Goal: Task Accomplishment & Management: Manage account settings

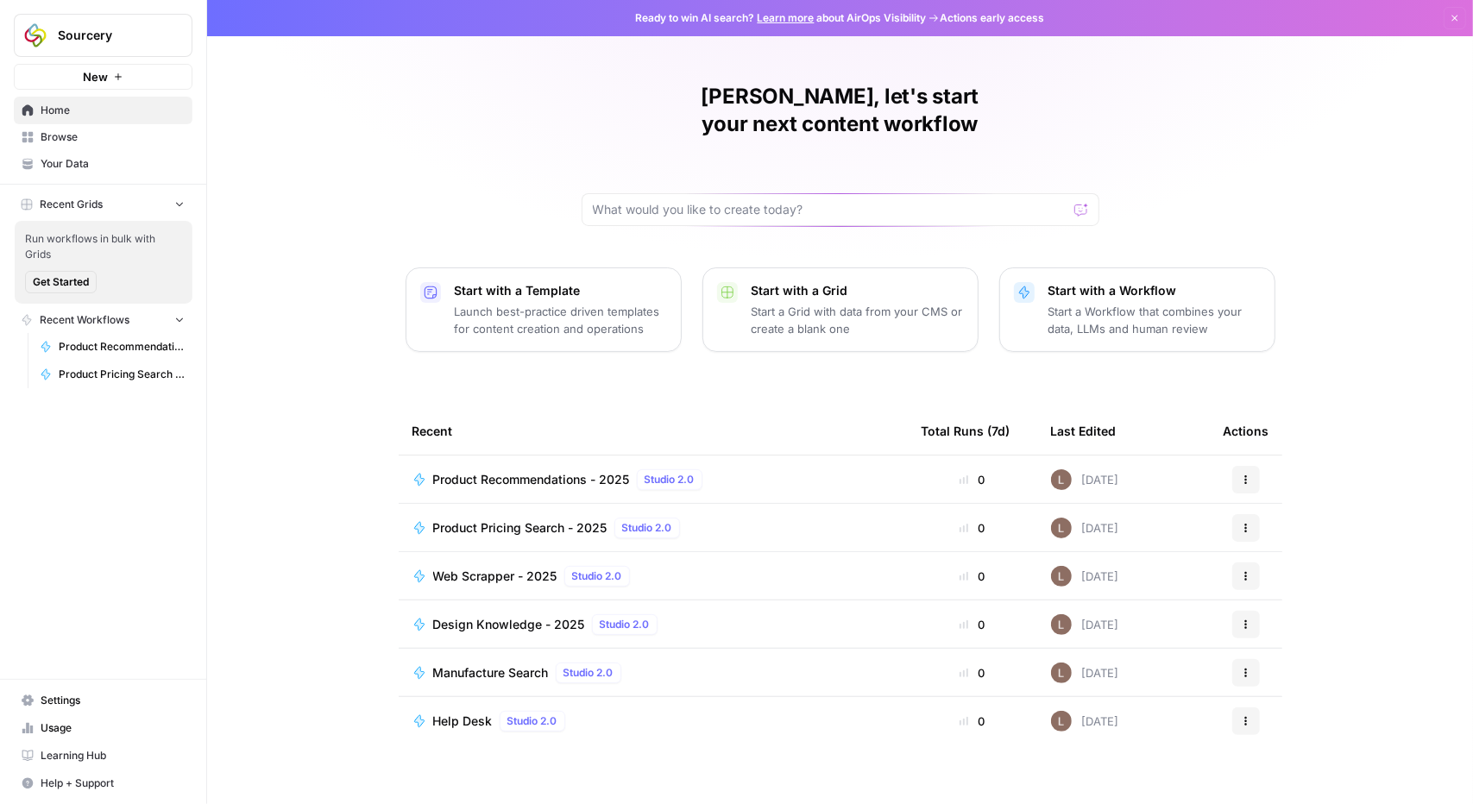
click at [77, 161] on span "Your Data" at bounding box center [113, 164] width 144 height 16
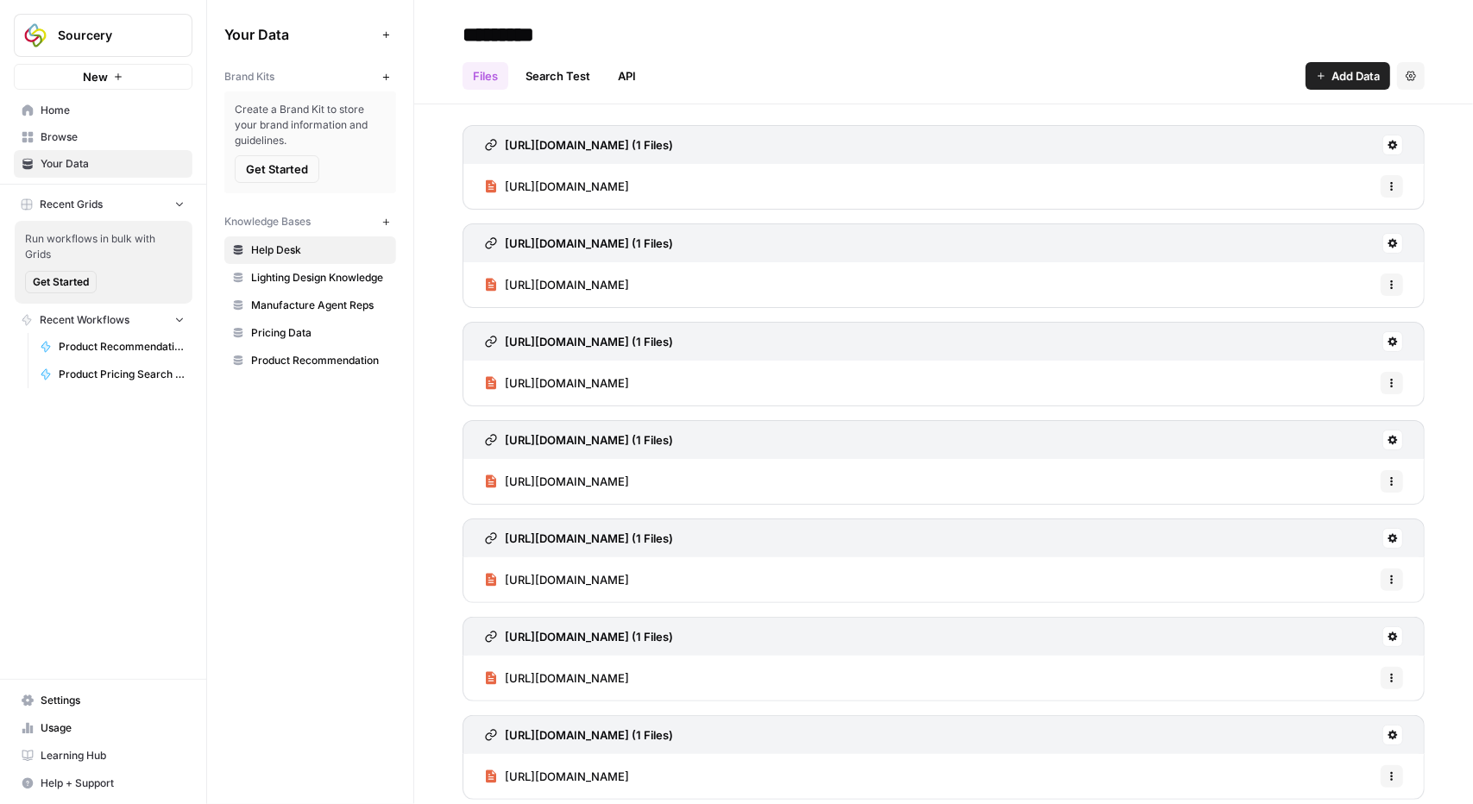
click at [309, 356] on span "Product Recommendation" at bounding box center [319, 361] width 137 height 16
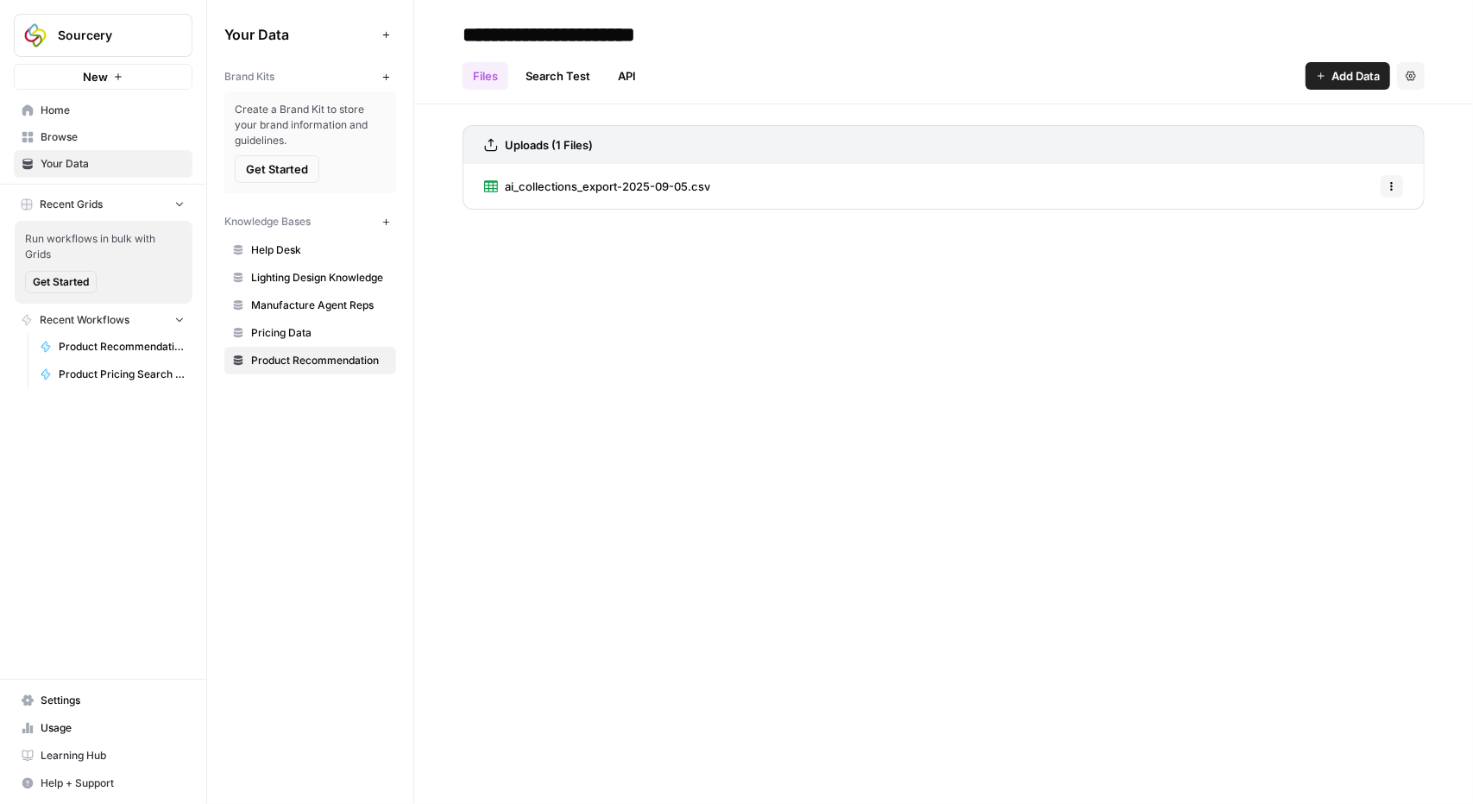
click at [1341, 70] on span "Add Data" at bounding box center [1355, 75] width 48 height 17
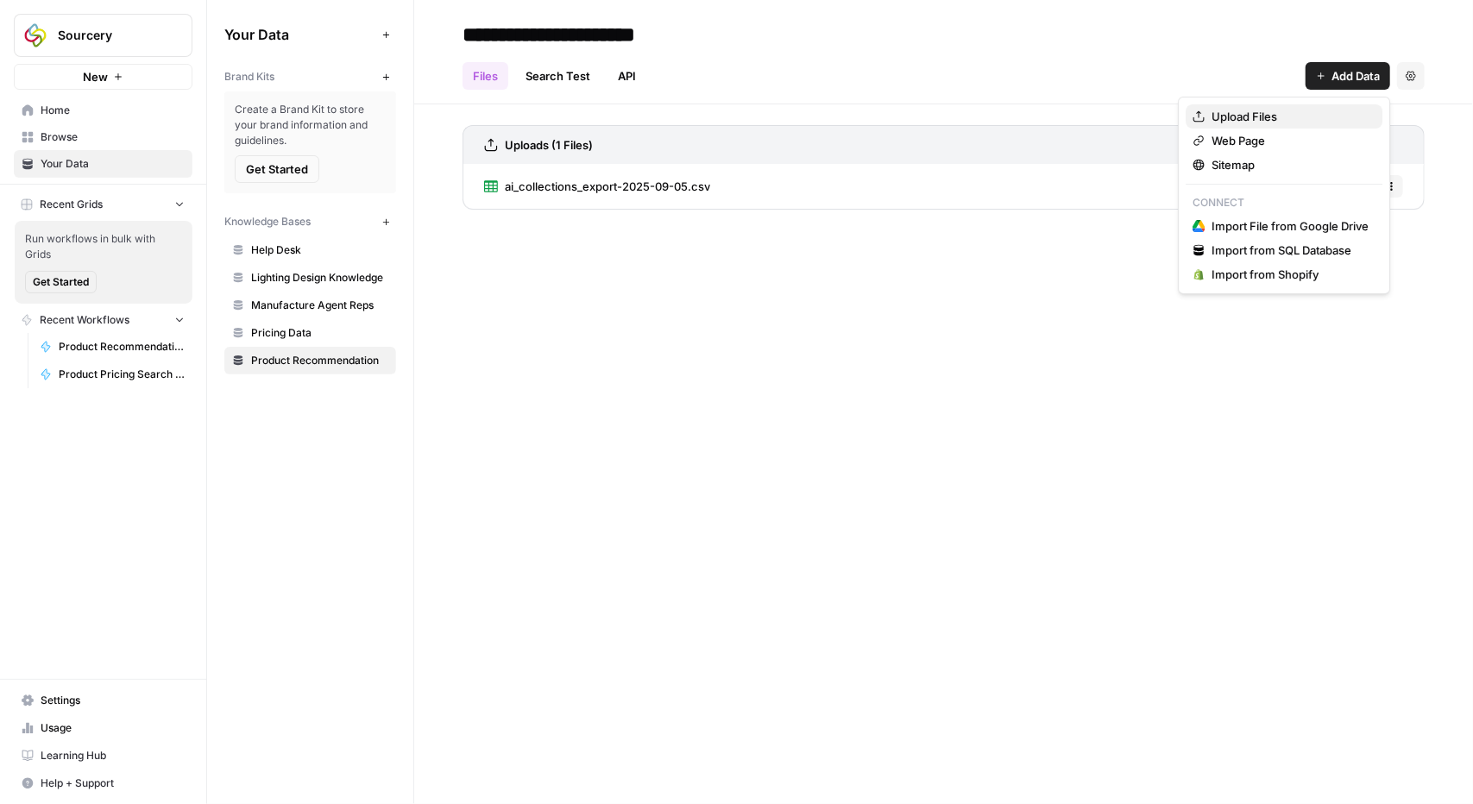
click at [1268, 120] on span "Upload Files" at bounding box center [1289, 116] width 157 height 17
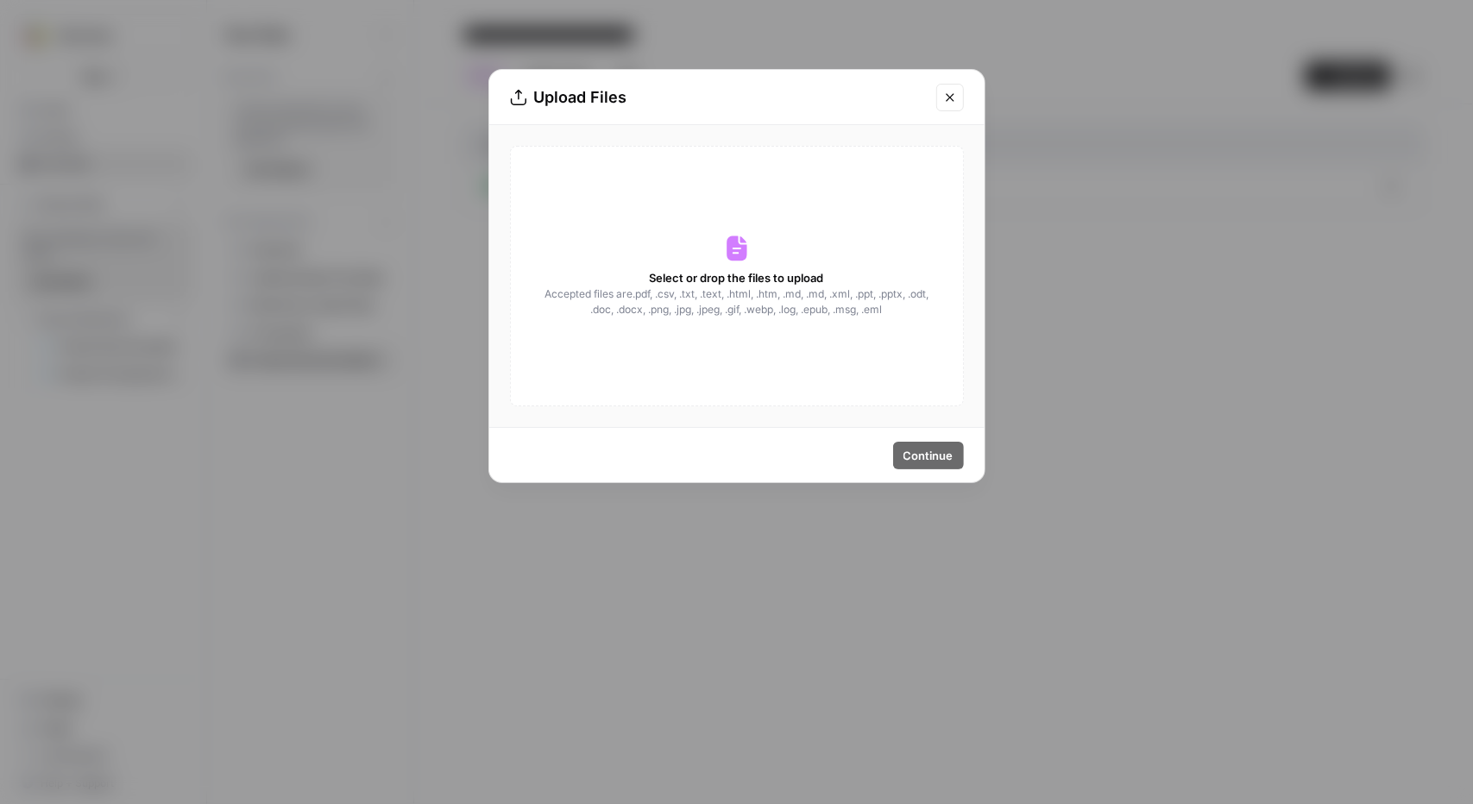
click at [811, 284] on span "Select or drop the files to upload" at bounding box center [737, 277] width 174 height 17
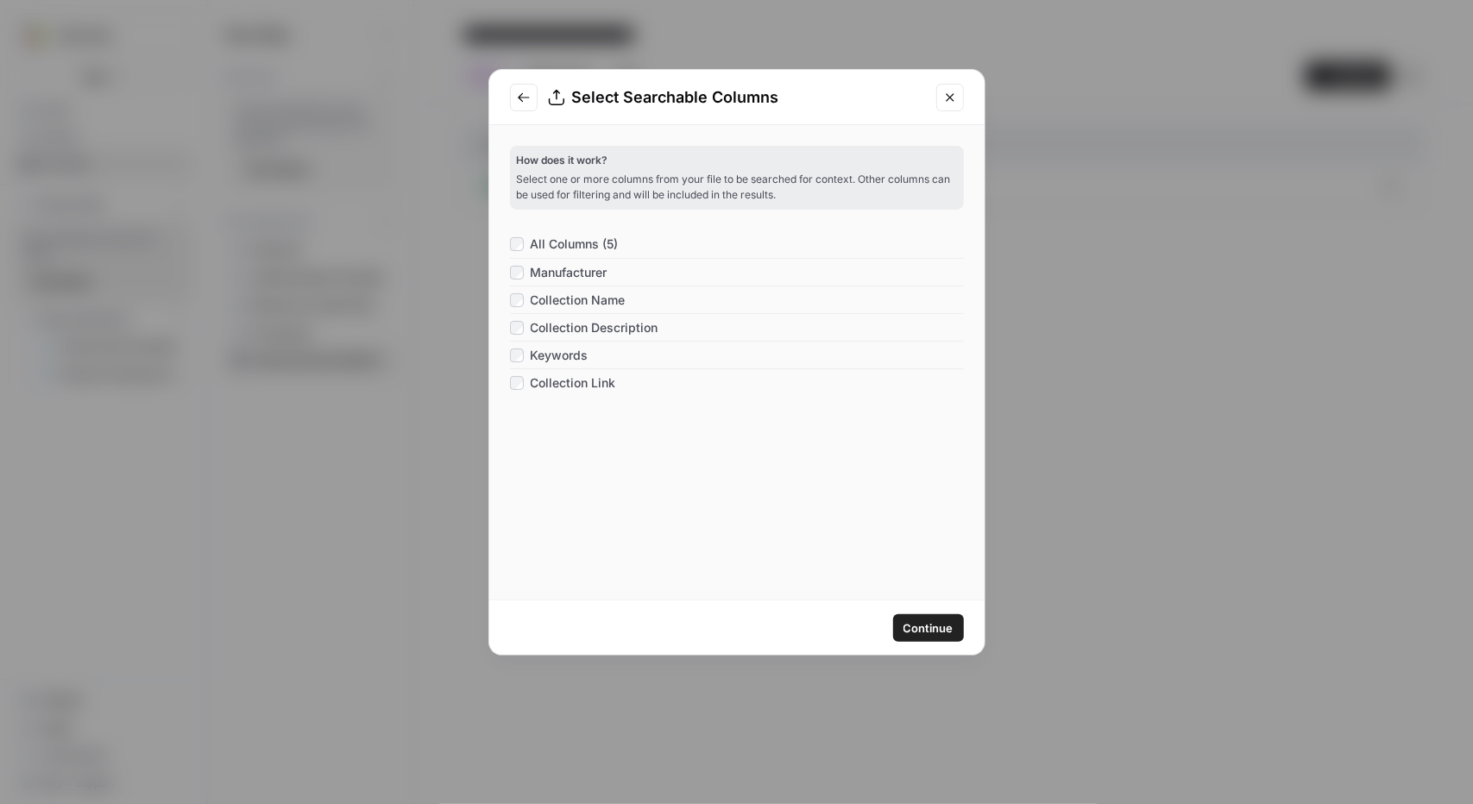
click at [923, 631] on span "Continue" at bounding box center [928, 627] width 50 height 17
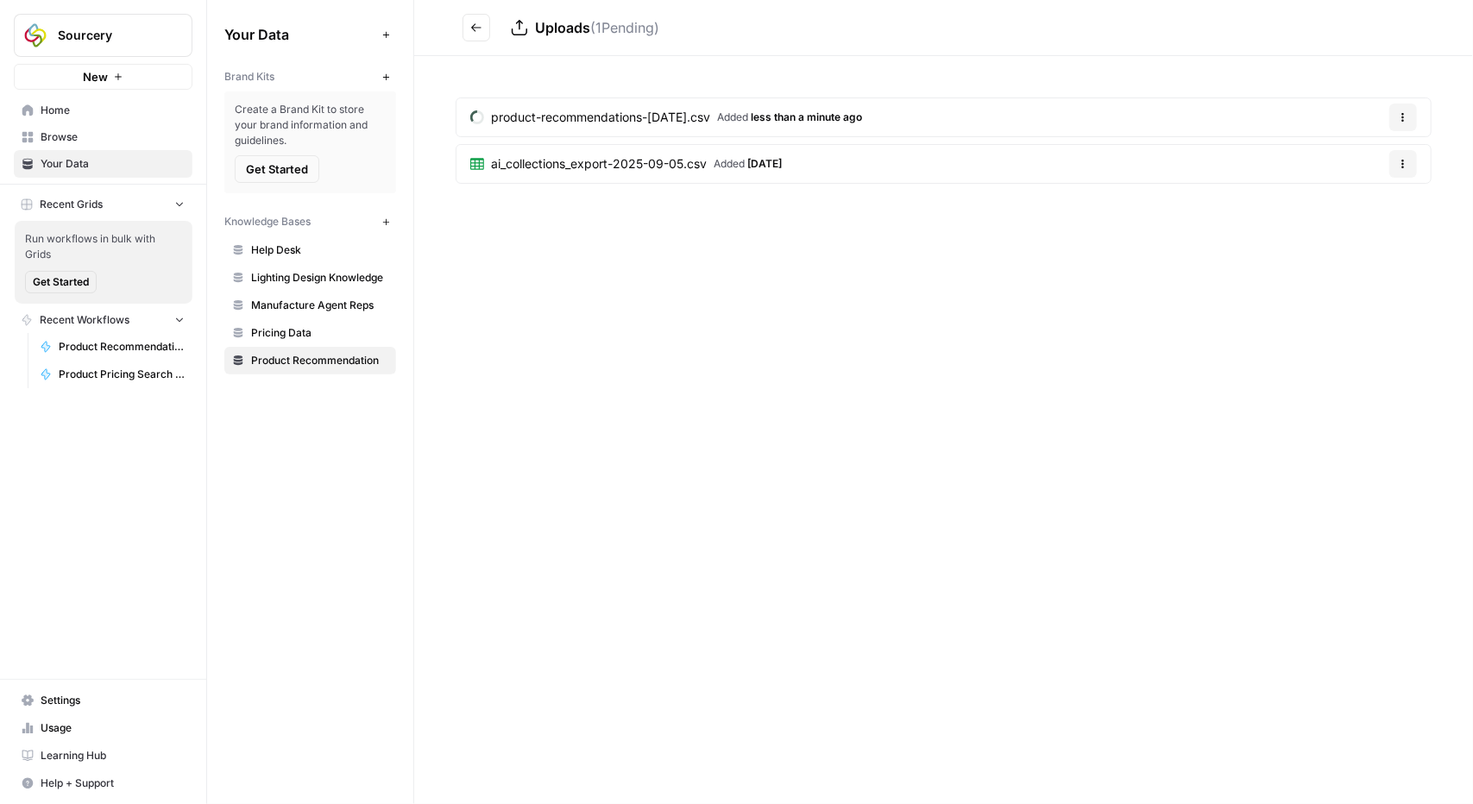
click at [305, 332] on span "Pricing Data" at bounding box center [319, 333] width 137 height 16
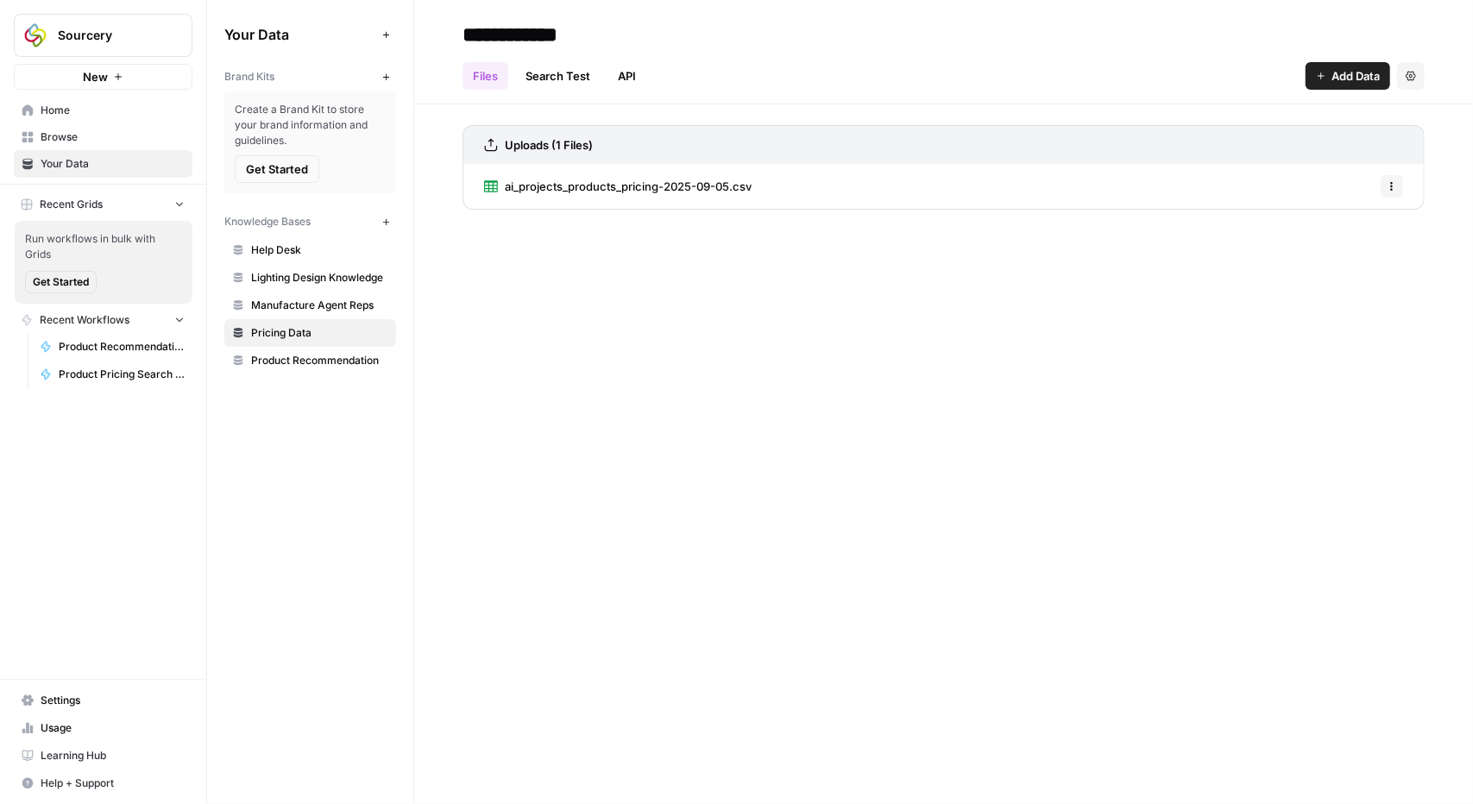
click at [1351, 78] on span "Add Data" at bounding box center [1355, 75] width 48 height 17
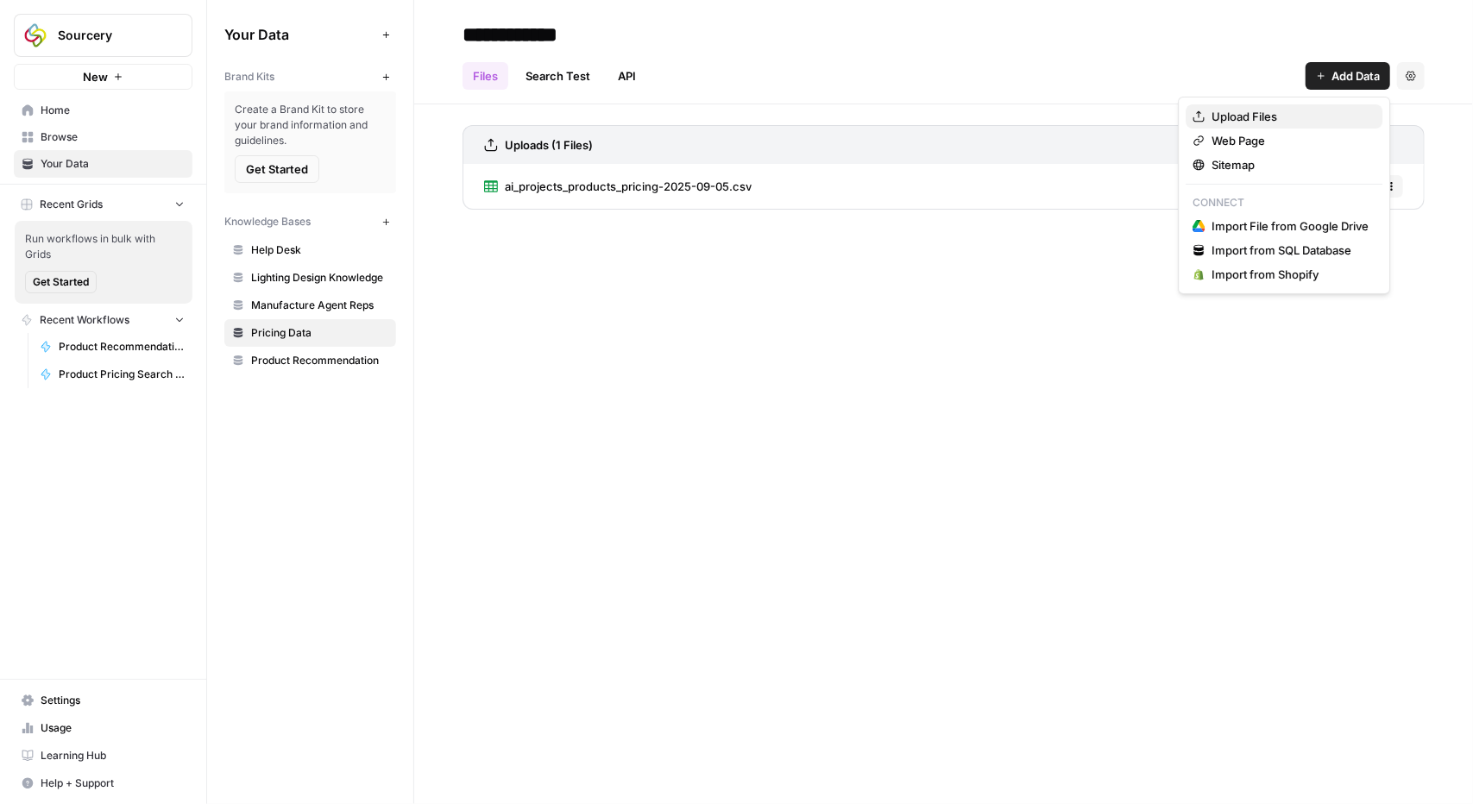
click at [1292, 117] on span "Upload Files" at bounding box center [1289, 116] width 157 height 17
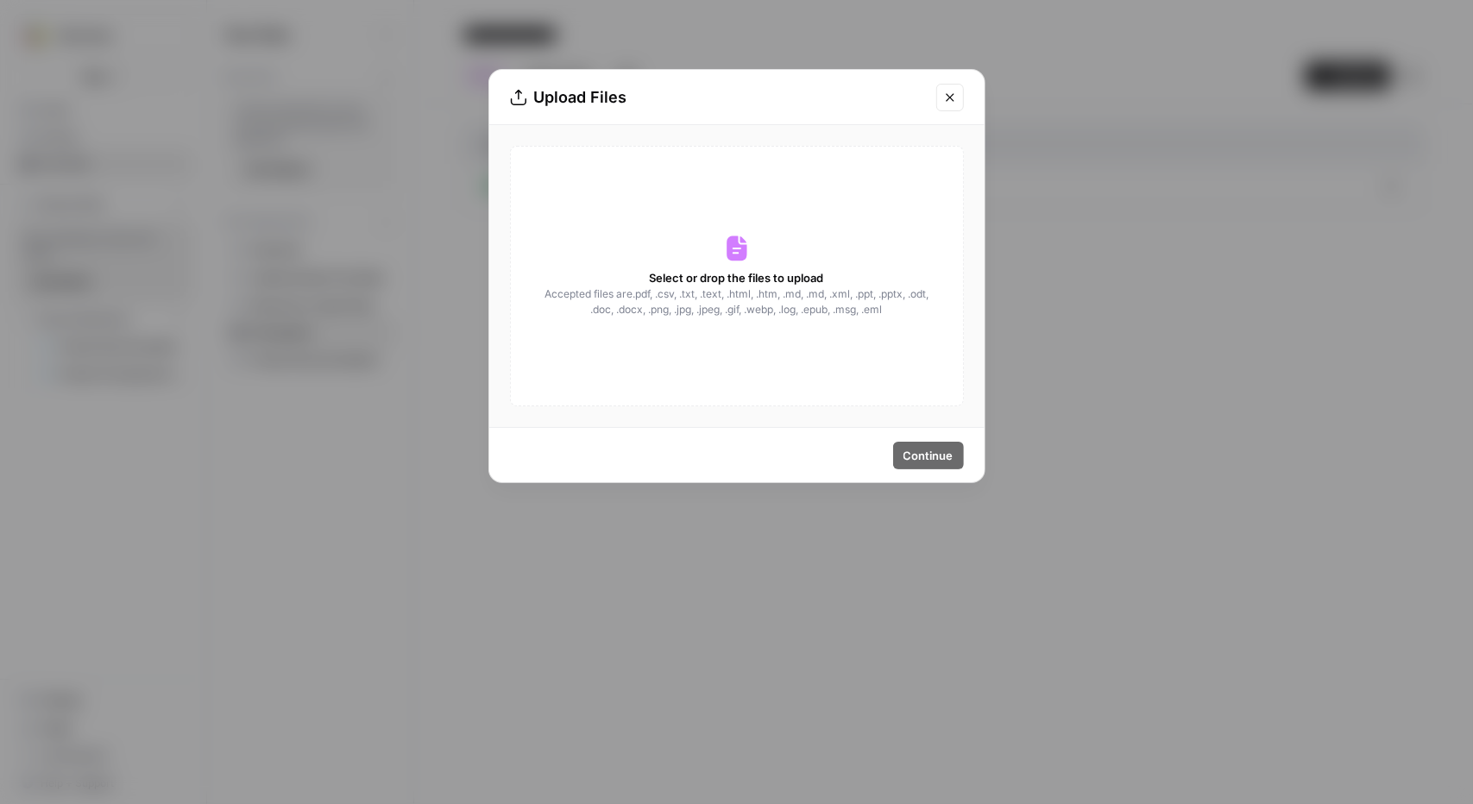
click at [832, 323] on div "Select or drop the files to upload Accepted files are .pdf, .csv, .txt, .text, …" at bounding box center [737, 276] width 454 height 261
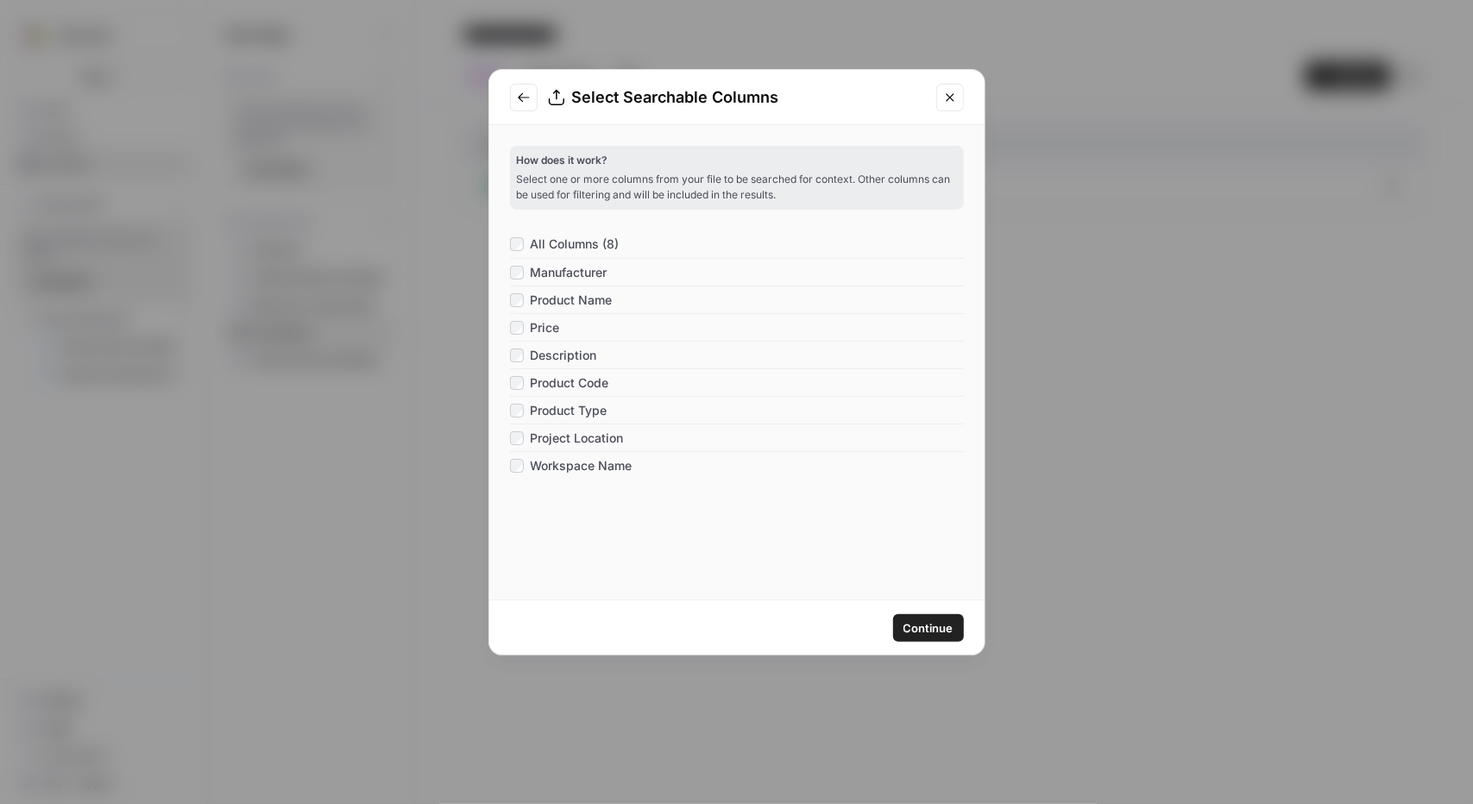
click at [917, 617] on button "Continue" at bounding box center [928, 628] width 71 height 28
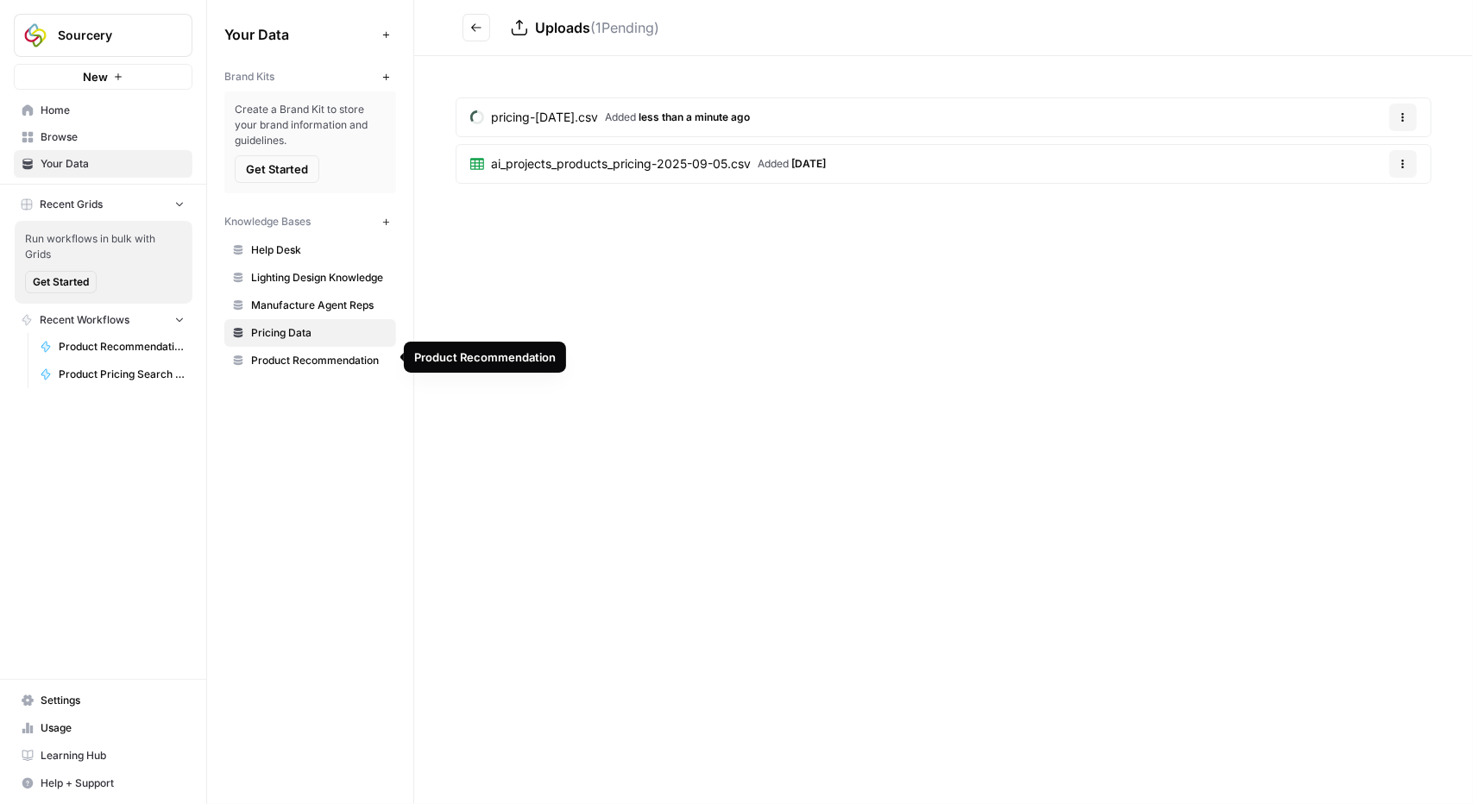
click at [349, 361] on span "Product Recommendation" at bounding box center [319, 361] width 137 height 16
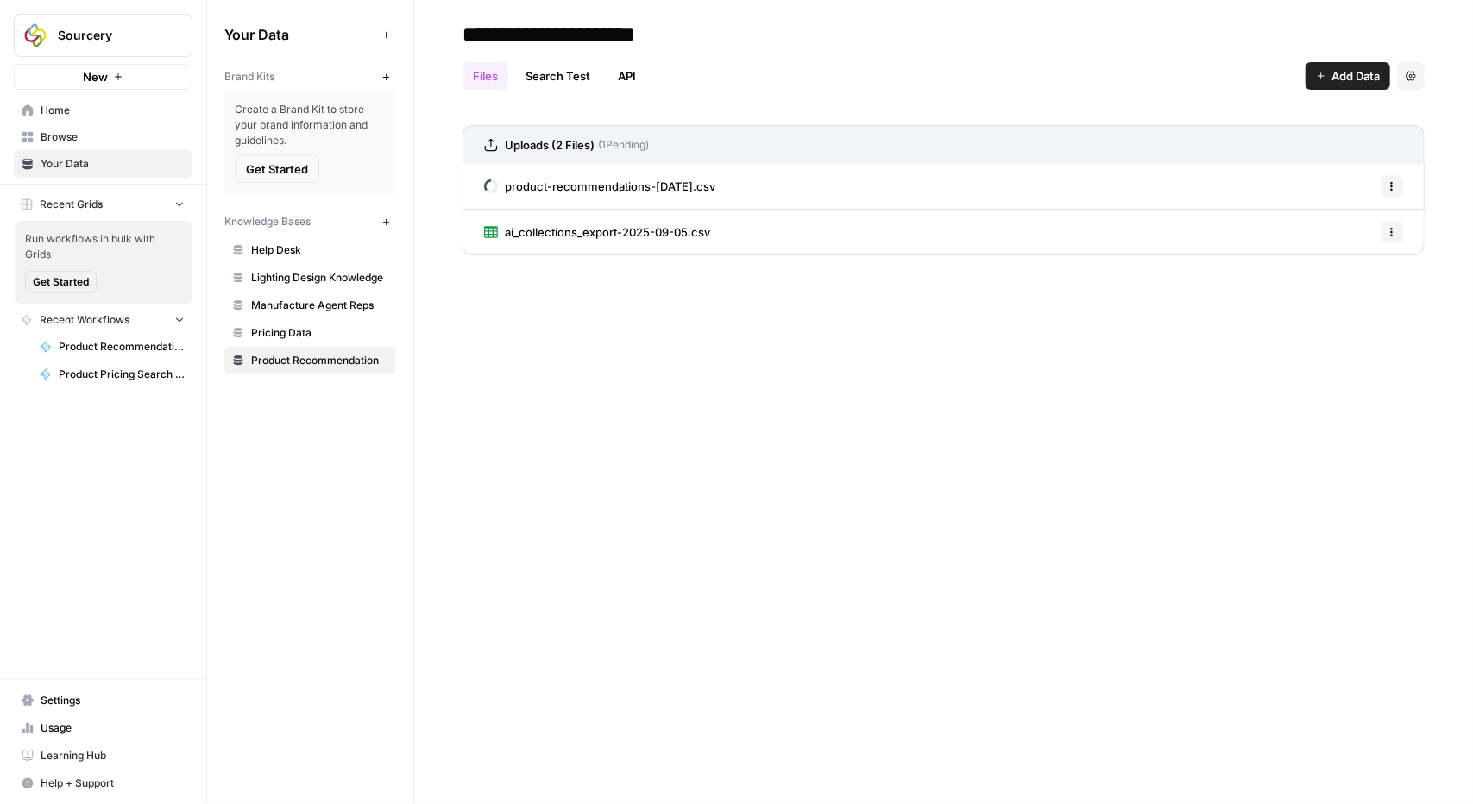
click at [317, 331] on span "Pricing Data" at bounding box center [319, 333] width 137 height 16
click at [309, 365] on span "Product Recommendation" at bounding box center [319, 361] width 137 height 16
click at [293, 331] on span "Pricing Data" at bounding box center [319, 333] width 137 height 16
click at [768, 448] on div "**********" at bounding box center [943, 402] width 1058 height 804
click at [1386, 235] on icon "button" at bounding box center [1391, 232] width 10 height 10
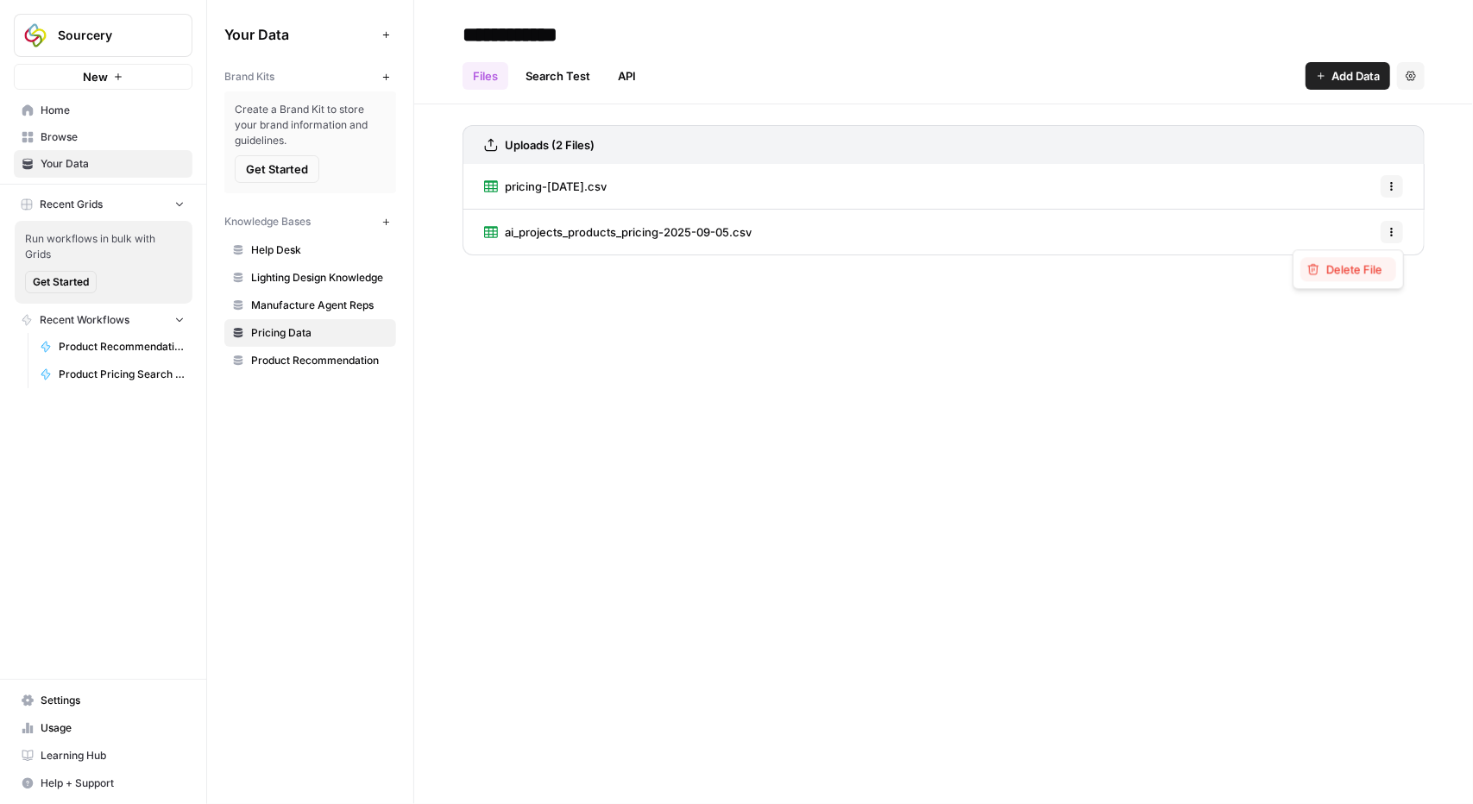
click at [1350, 269] on span "Delete File" at bounding box center [1354, 269] width 56 height 17
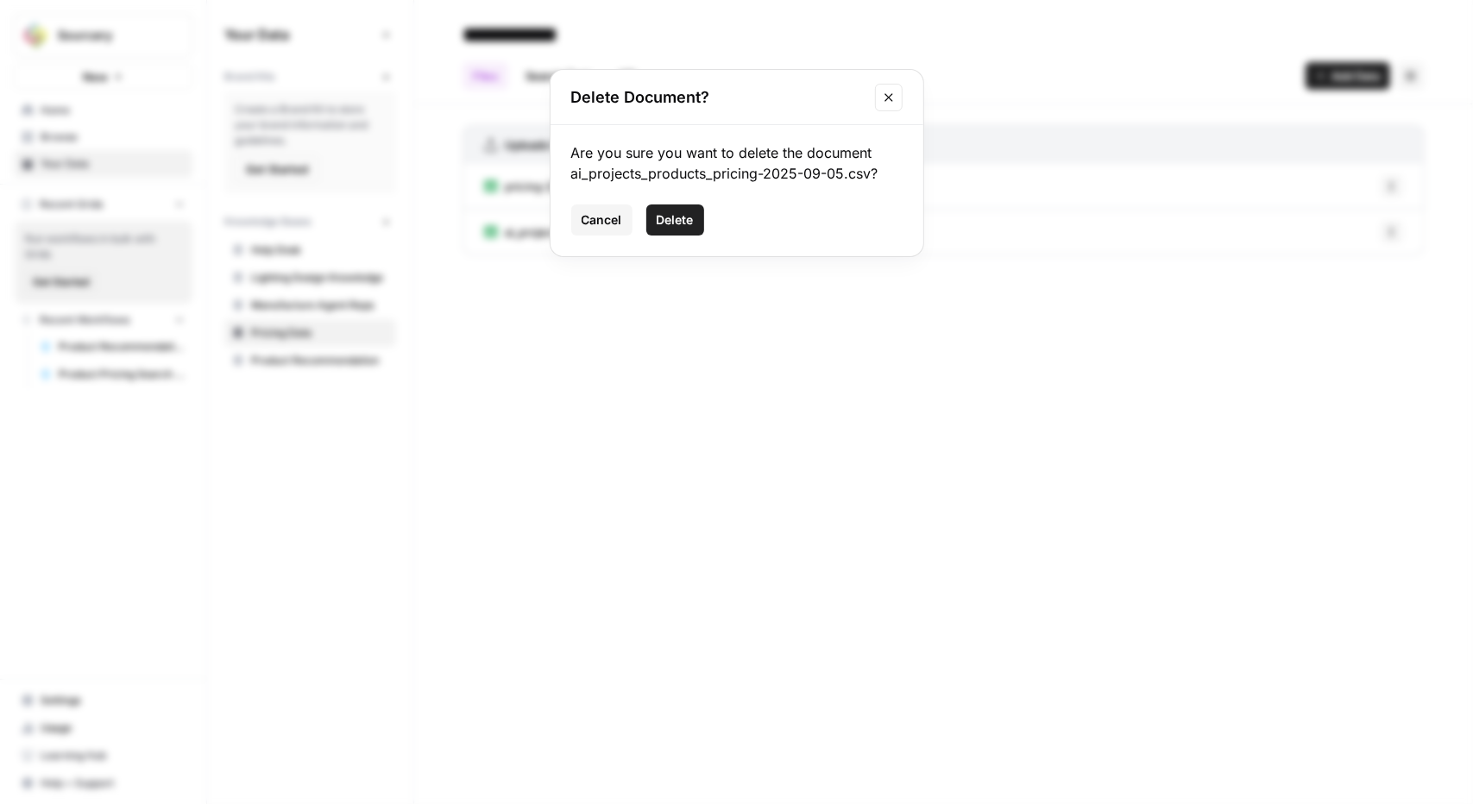
click at [687, 218] on span "Delete" at bounding box center [674, 219] width 37 height 17
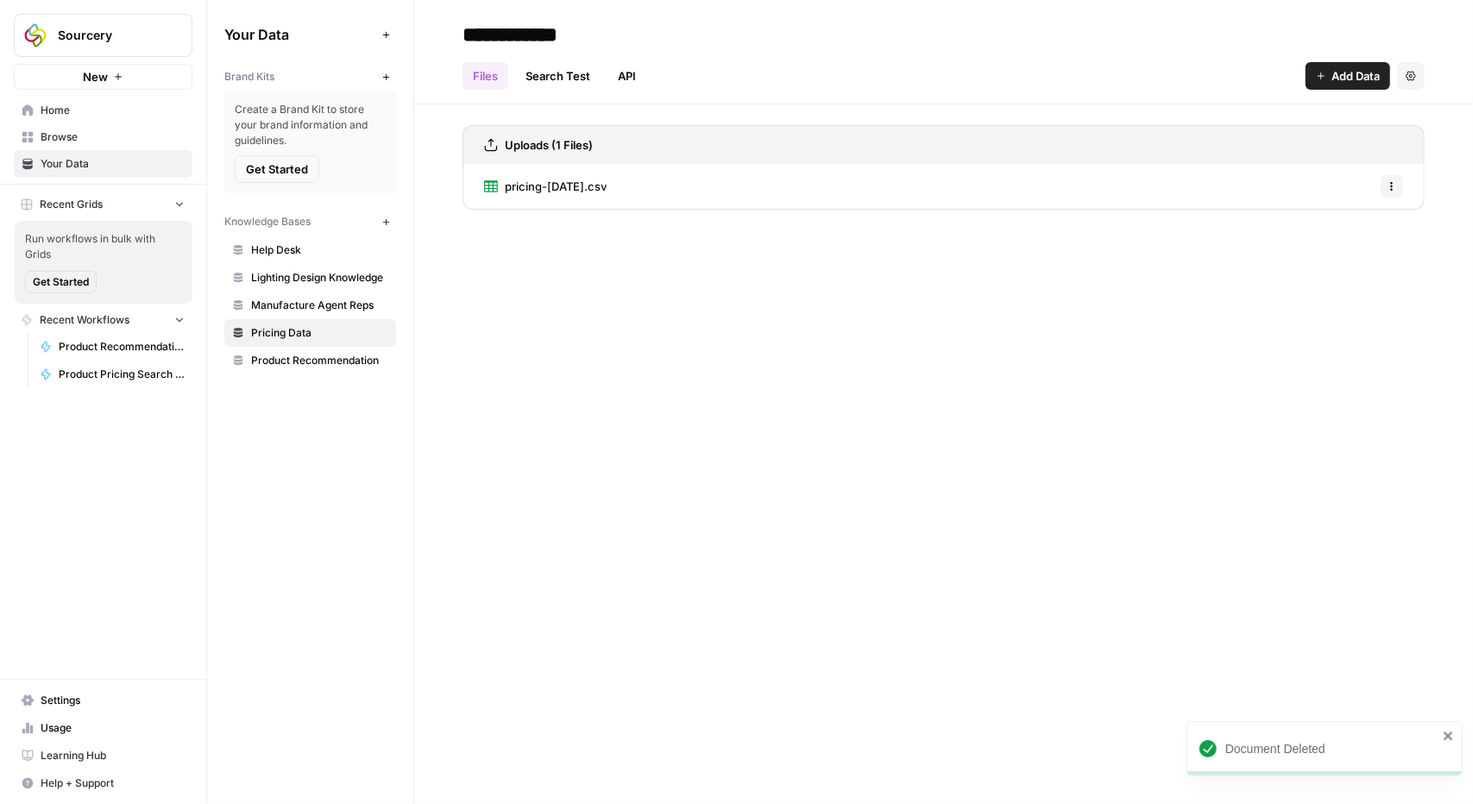
click at [312, 358] on span "Product Recommendation" at bounding box center [319, 361] width 137 height 16
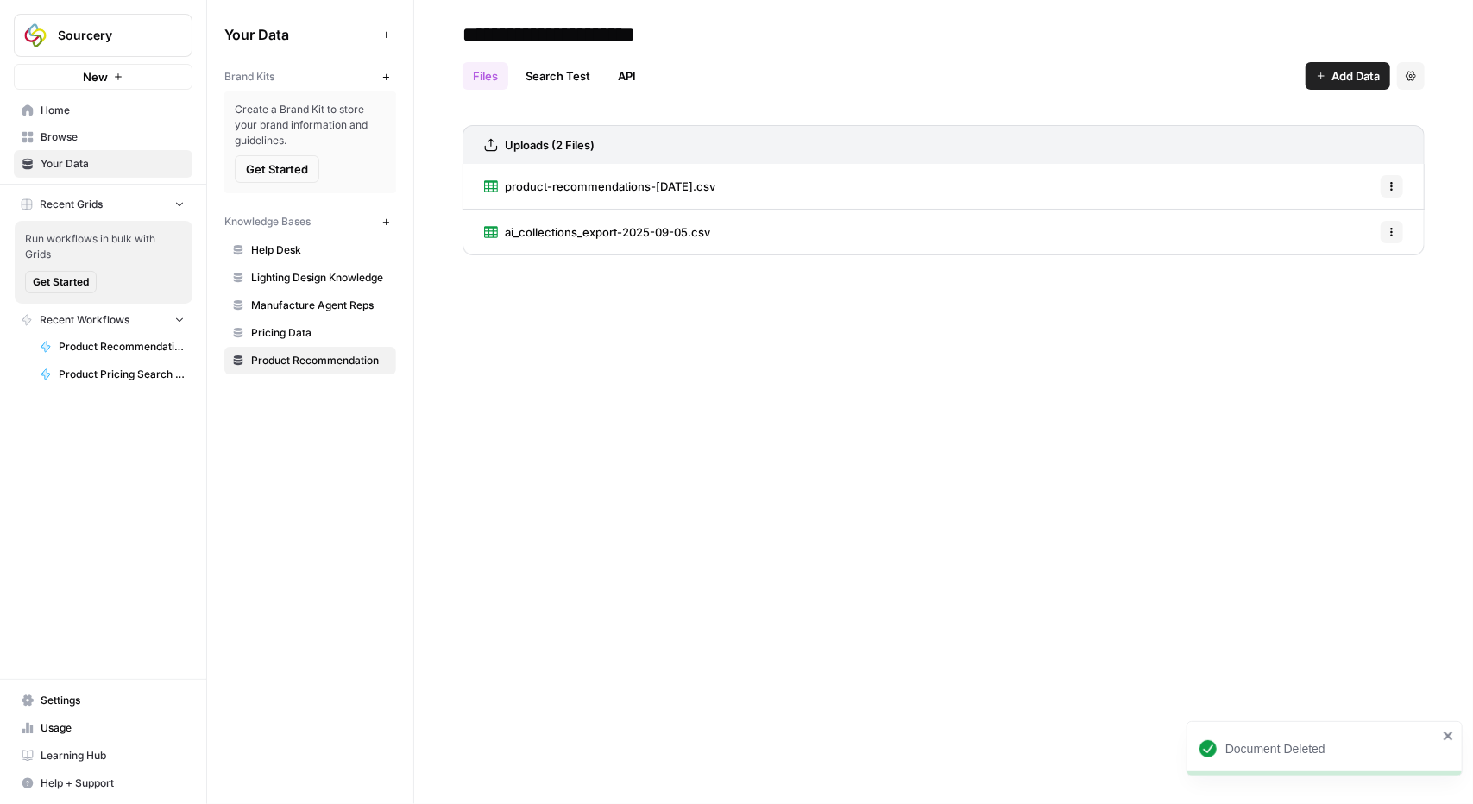
click at [1401, 236] on button "Options" at bounding box center [1391, 232] width 22 height 22
click at [1341, 268] on span "Delete File" at bounding box center [1354, 269] width 56 height 17
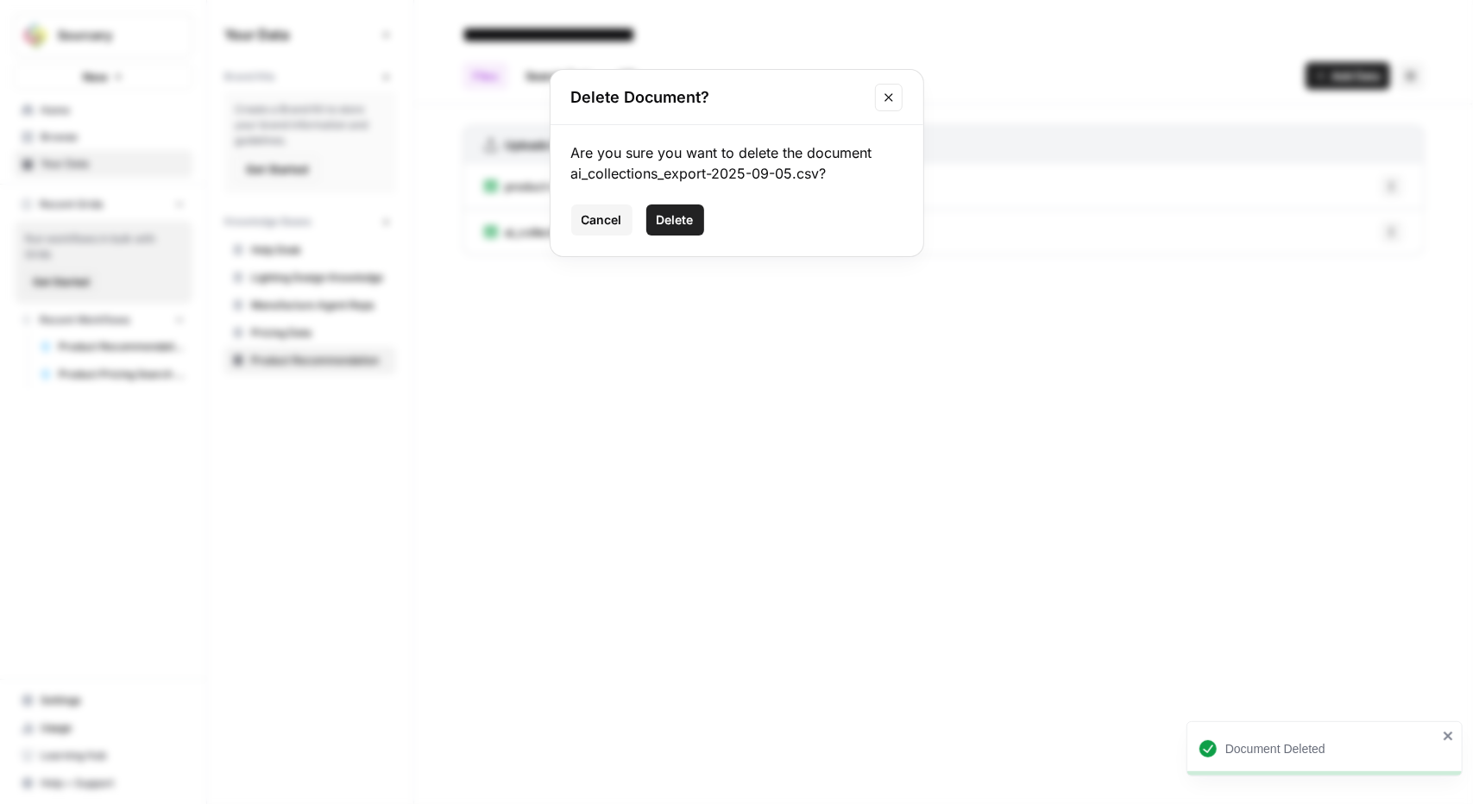
click at [692, 223] on span "Delete" at bounding box center [674, 219] width 37 height 17
